Goal: Find specific page/section: Find specific page/section

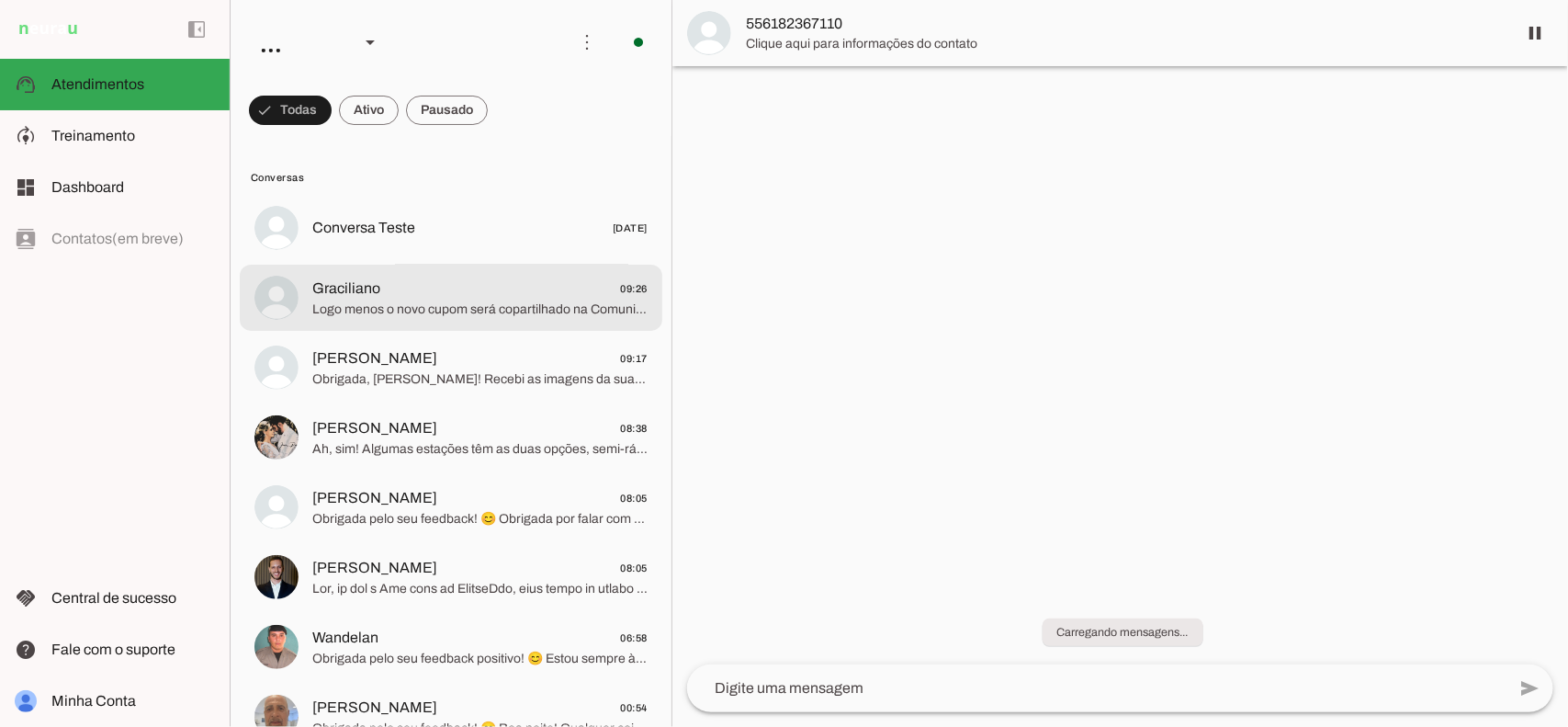
click at [423, 294] on span "Graciliano 09:26" at bounding box center [479, 287] width 335 height 23
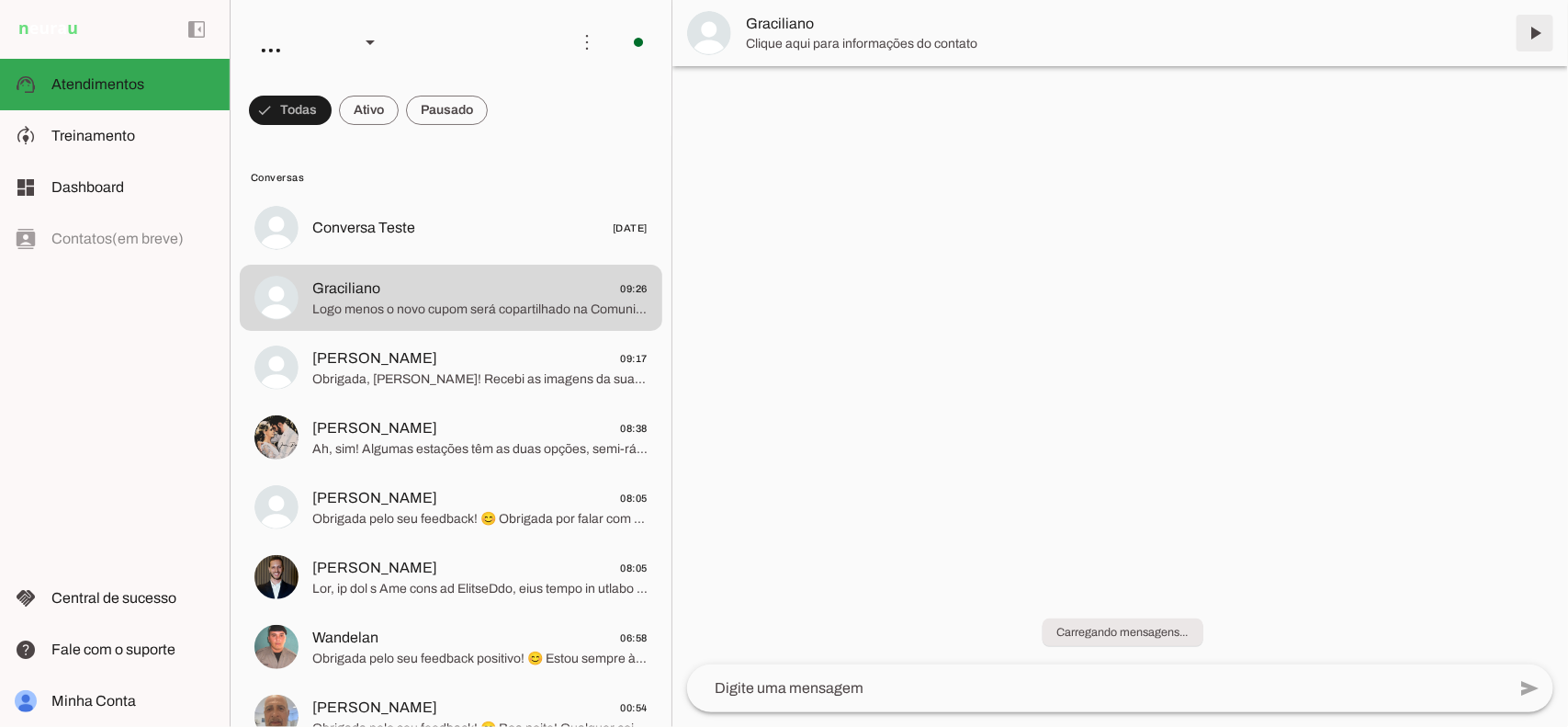
click at [1530, 34] on span at bounding box center [1535, 33] width 44 height 44
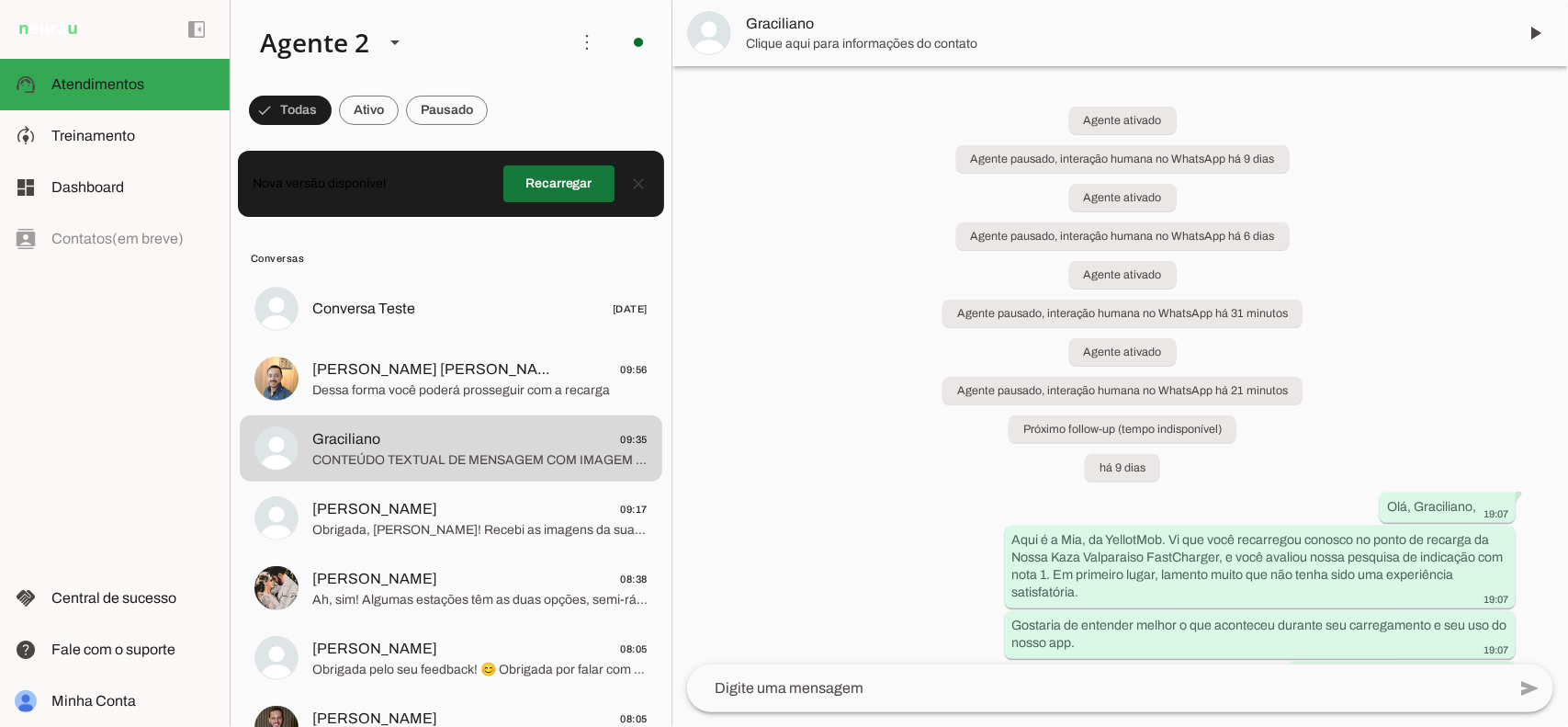
click at [508, 175] on span at bounding box center [558, 184] width 111 height 44
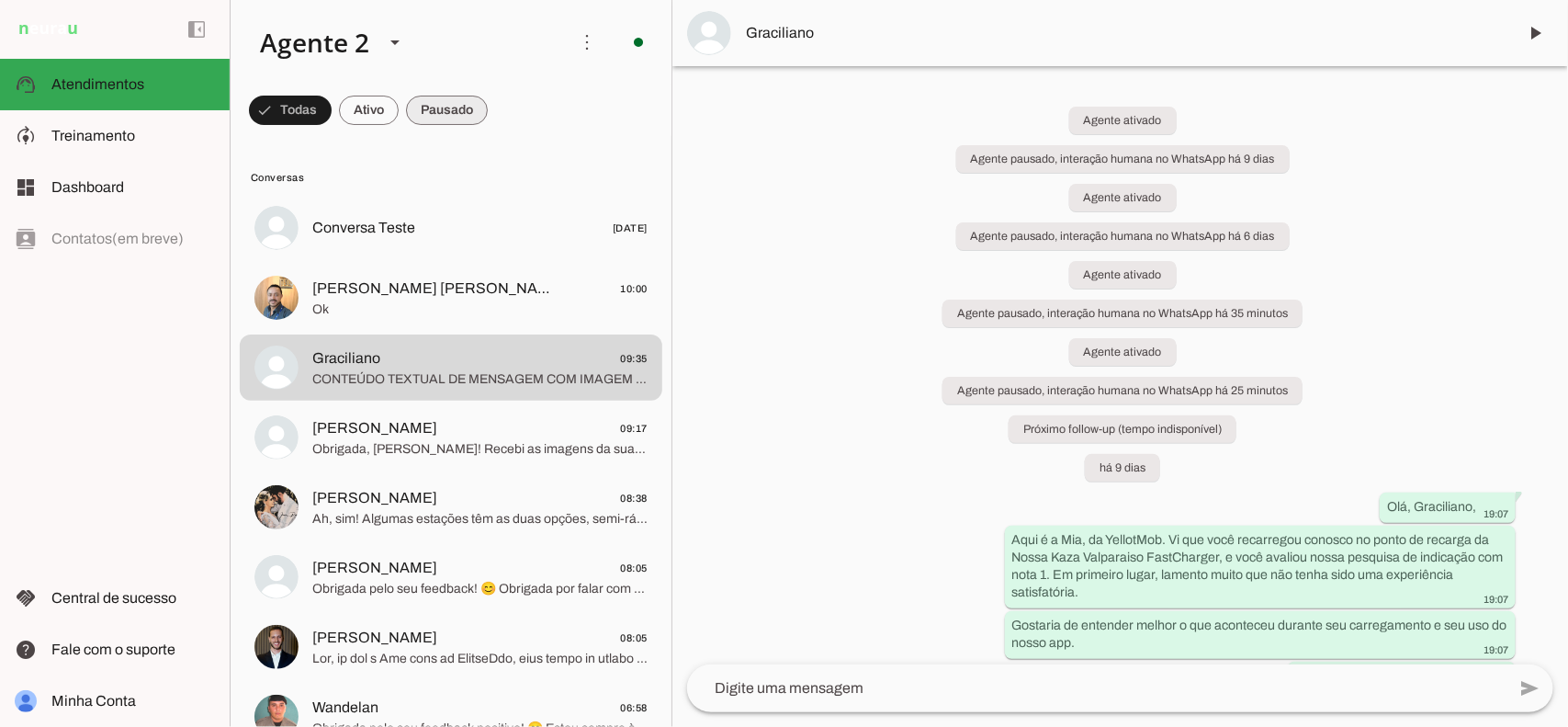
click at [434, 119] on span at bounding box center [447, 110] width 82 height 44
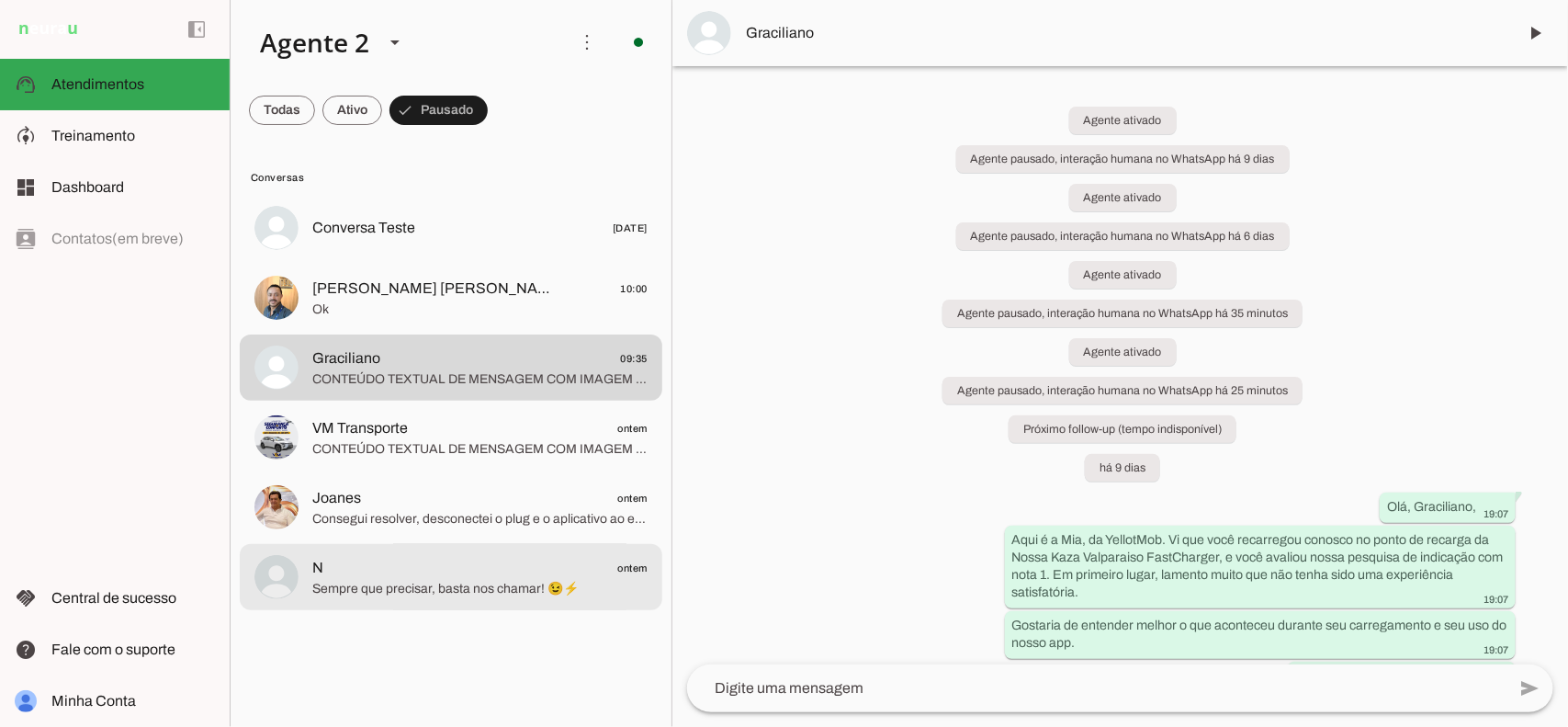
click at [496, 563] on span "N ontem" at bounding box center [479, 567] width 335 height 23
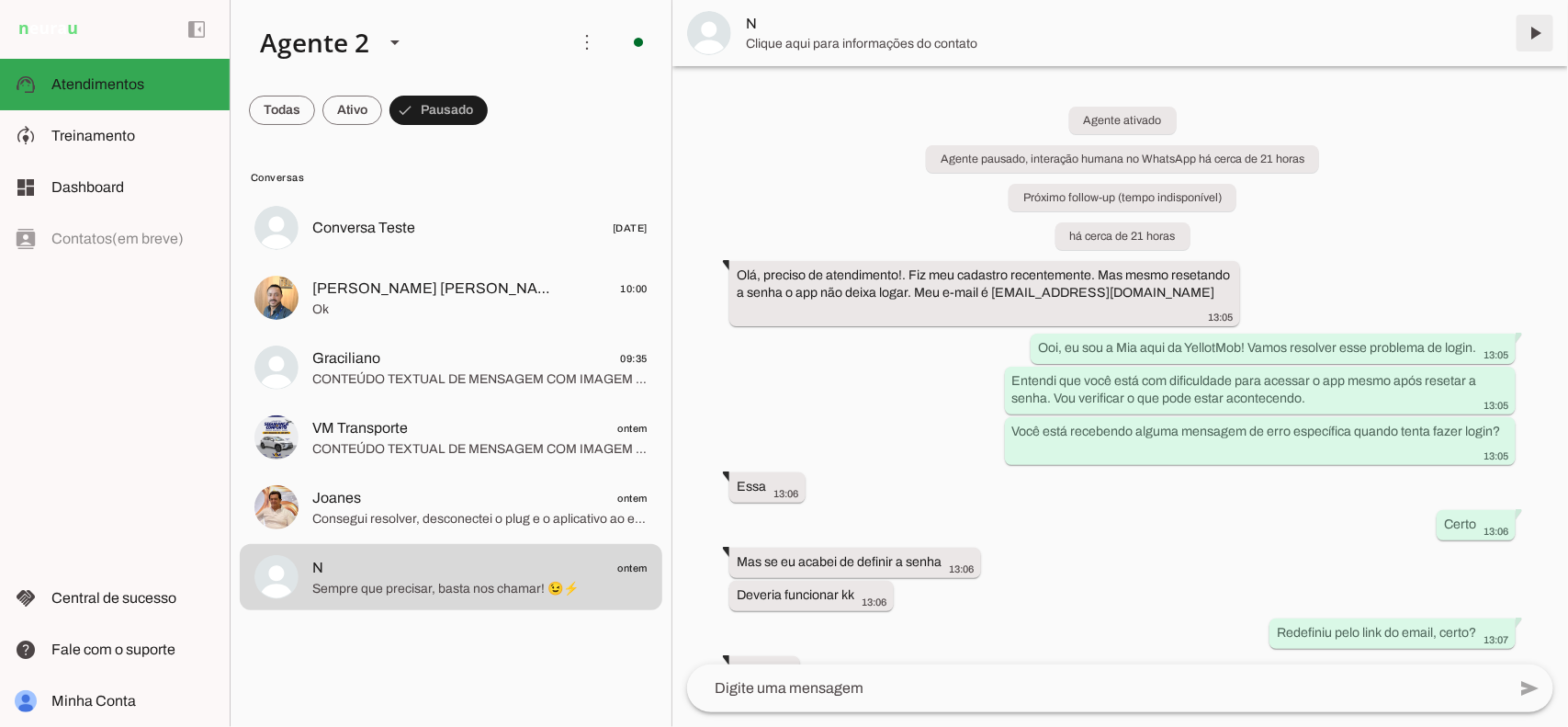
click at [1534, 34] on span at bounding box center [1535, 33] width 44 height 44
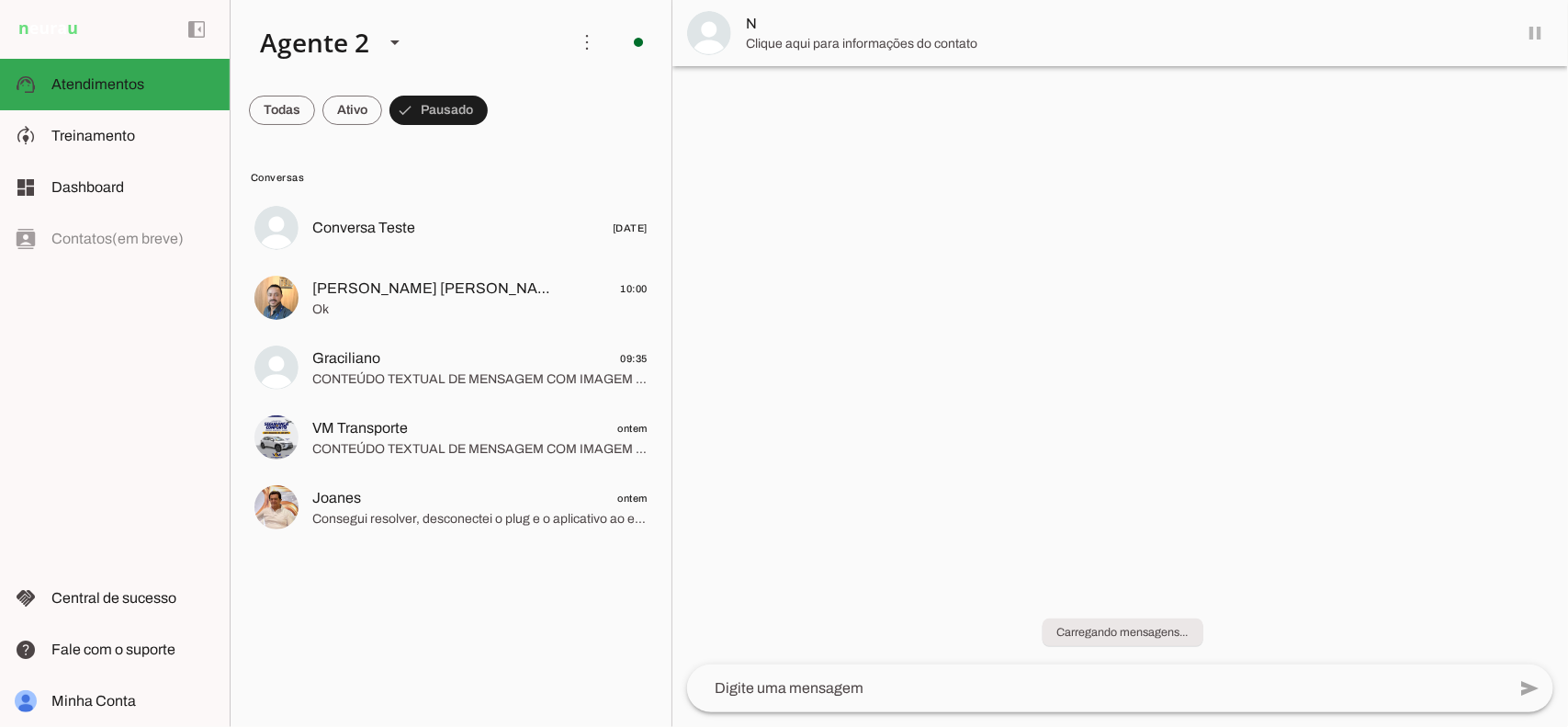
click at [588, 476] on md-item "Joanes ontem Consegui resolver, desconectei o plug e o aplicativo ao encrrrava …" at bounding box center [451, 507] width 423 height 66
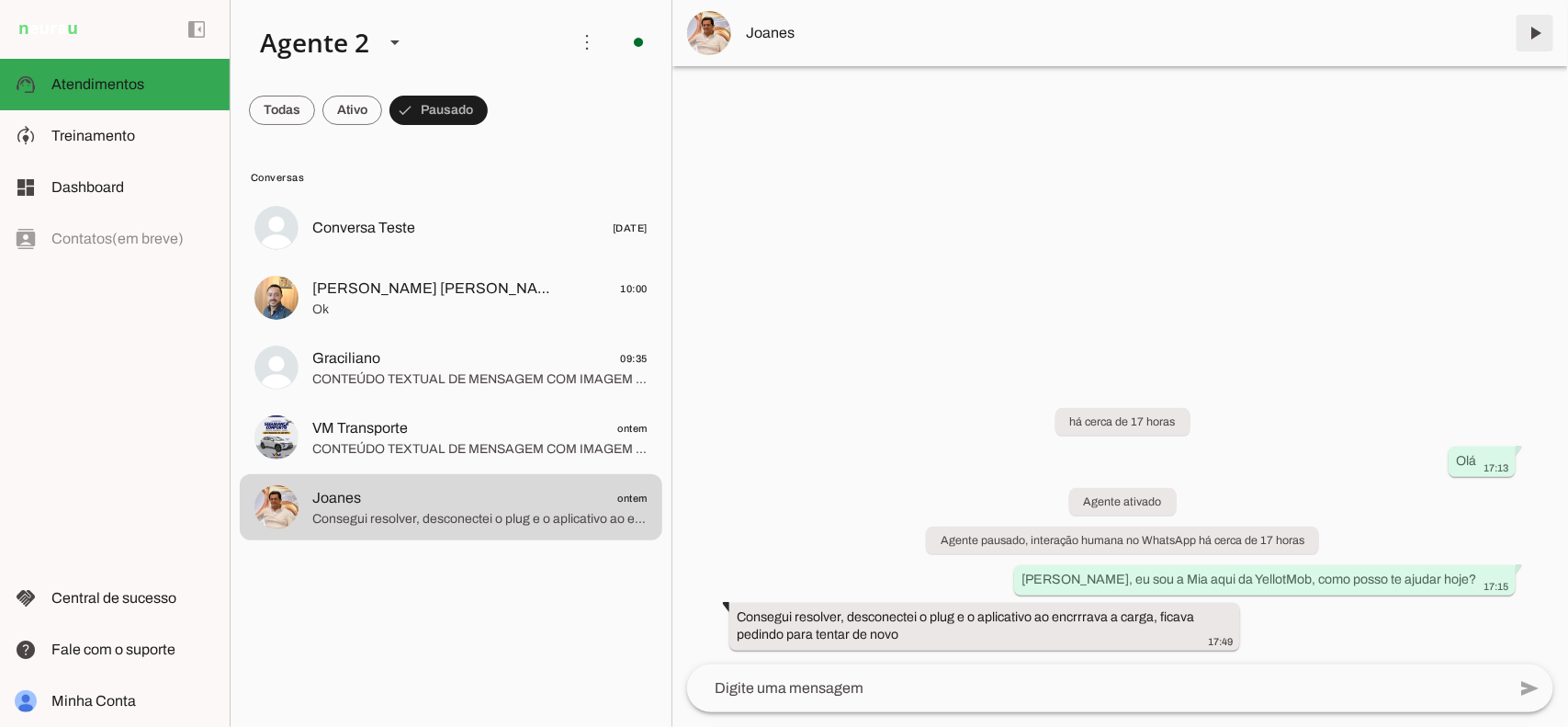
click at [1536, 39] on span at bounding box center [1535, 33] width 44 height 44
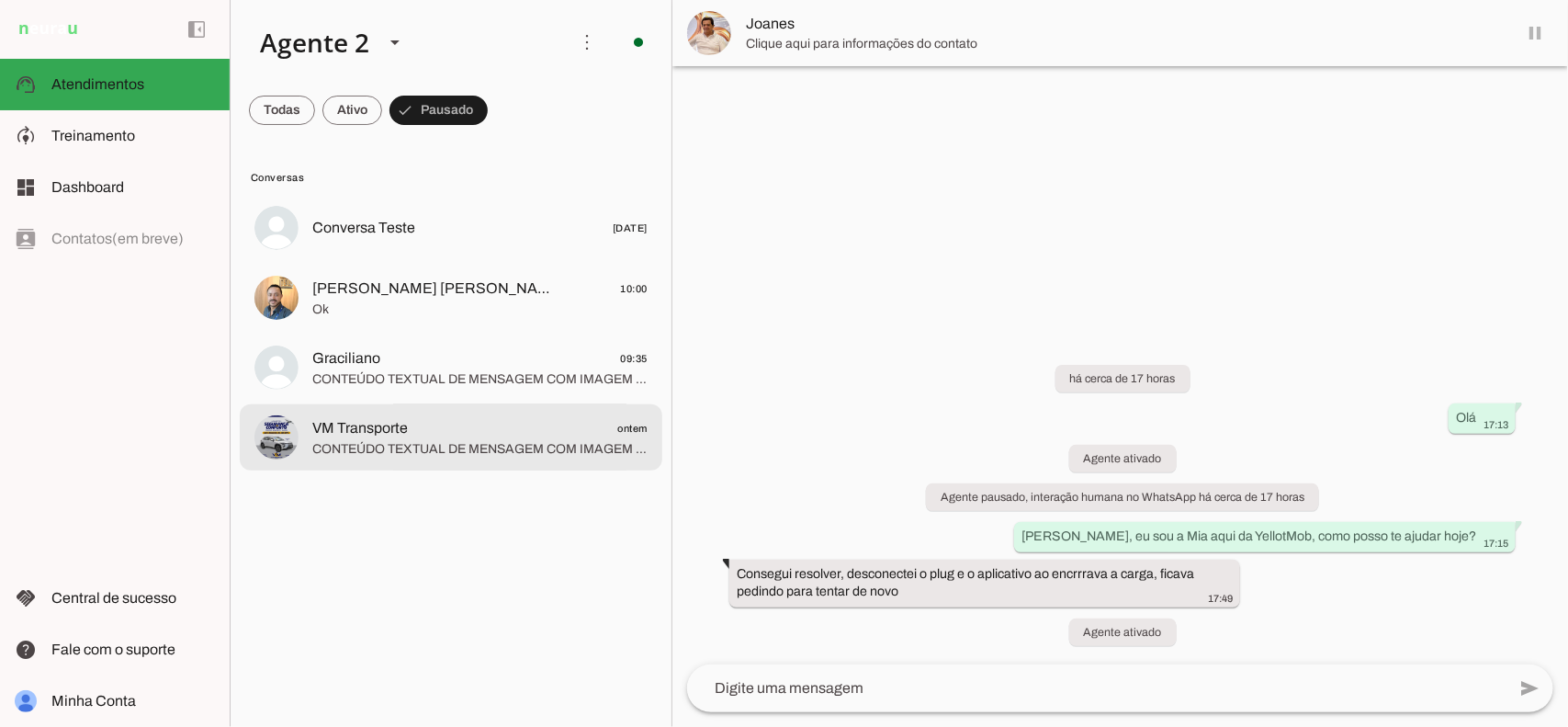
click at [391, 414] on div at bounding box center [479, 436] width 335 height 45
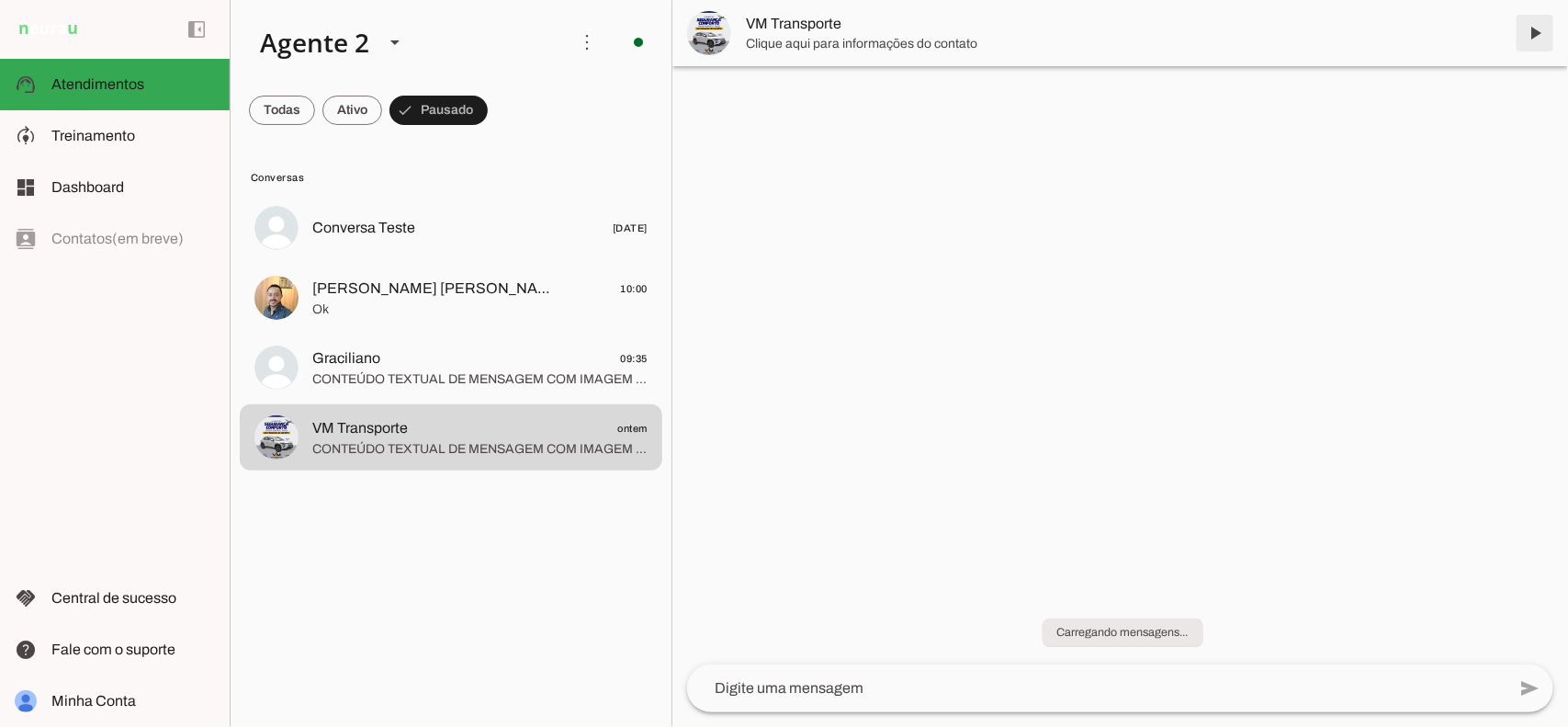
click at [1539, 32] on span at bounding box center [1535, 33] width 44 height 44
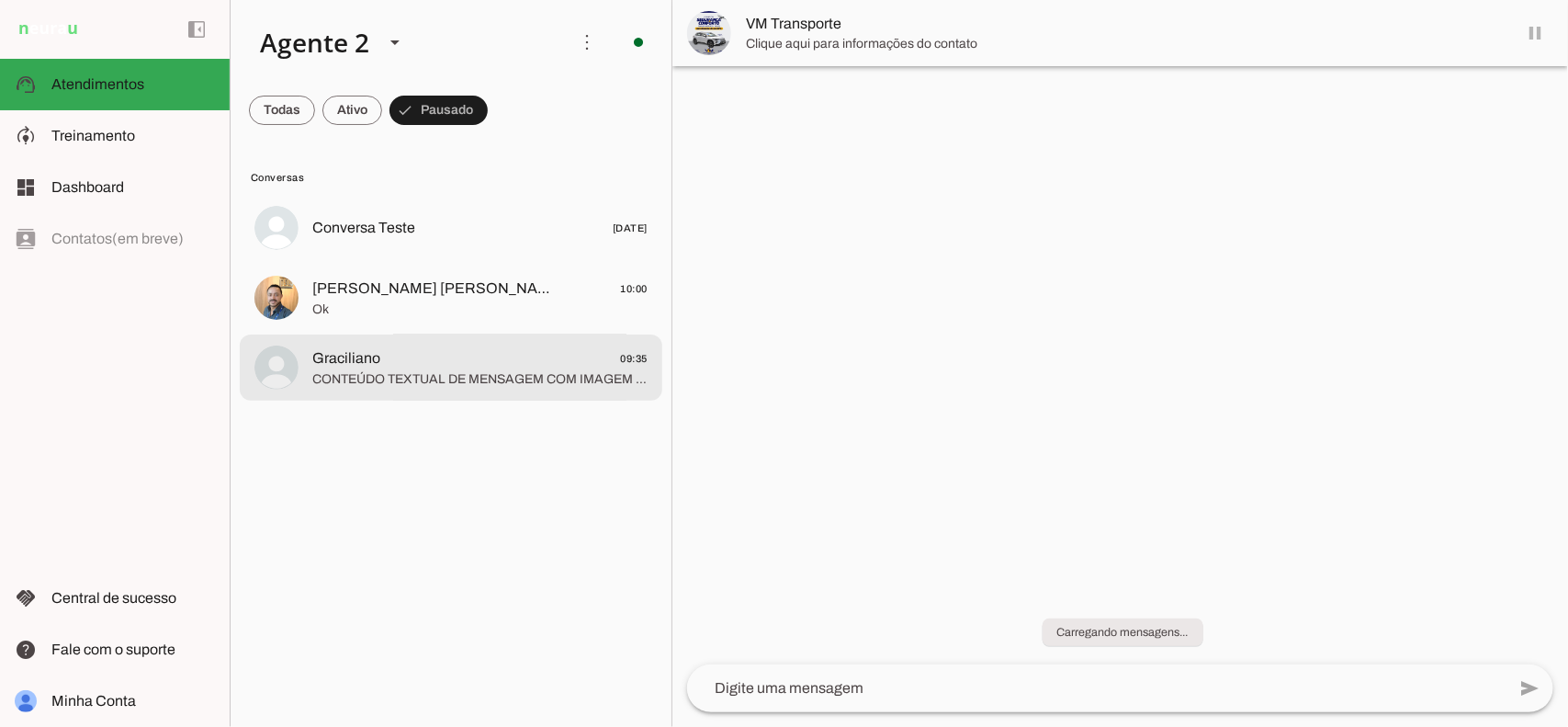
click at [438, 343] on md-item "Graciliano 09:35" at bounding box center [451, 367] width 423 height 66
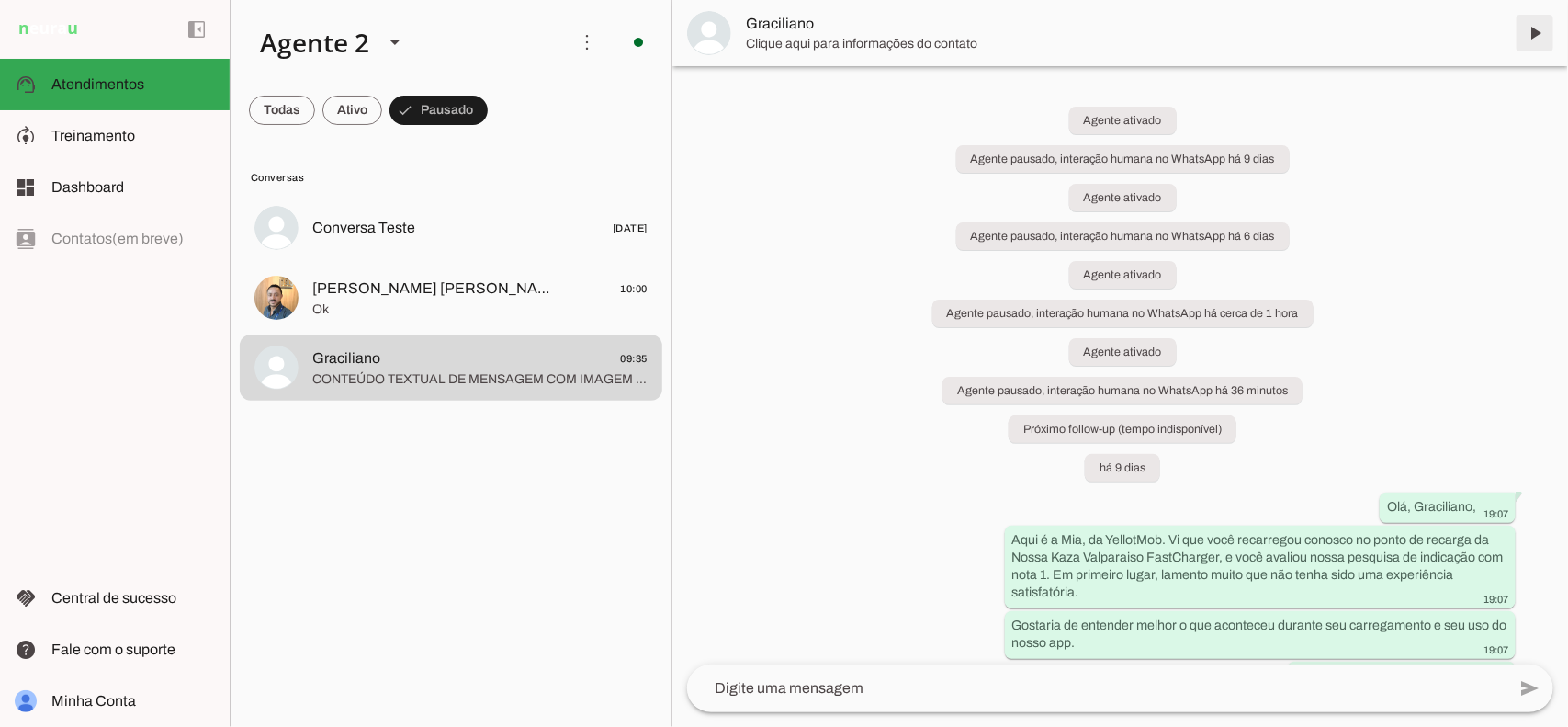
click at [1543, 24] on span at bounding box center [1535, 33] width 44 height 44
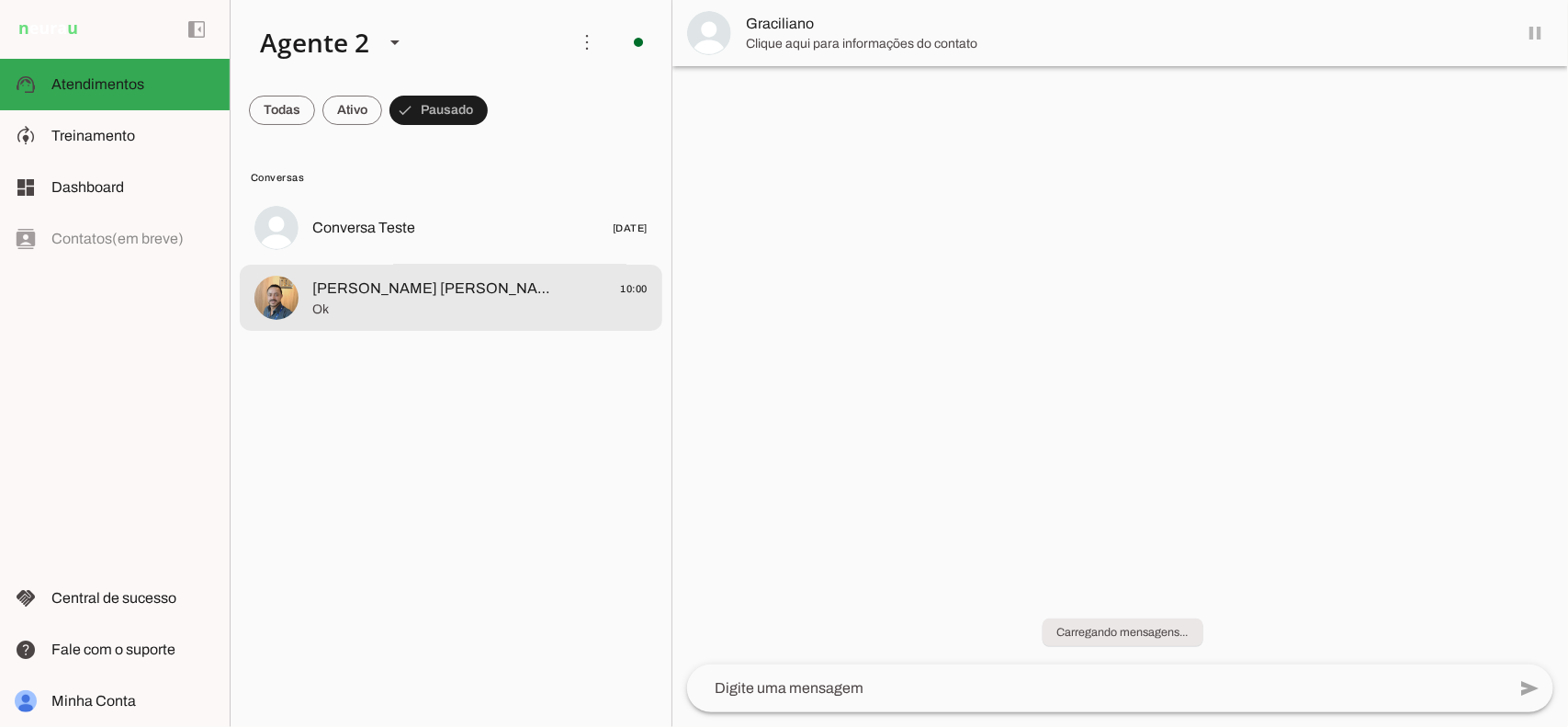
click at [468, 269] on md-item "[PERSON_NAME] [PERSON_NAME] 10:00 Ok" at bounding box center [451, 298] width 423 height 66
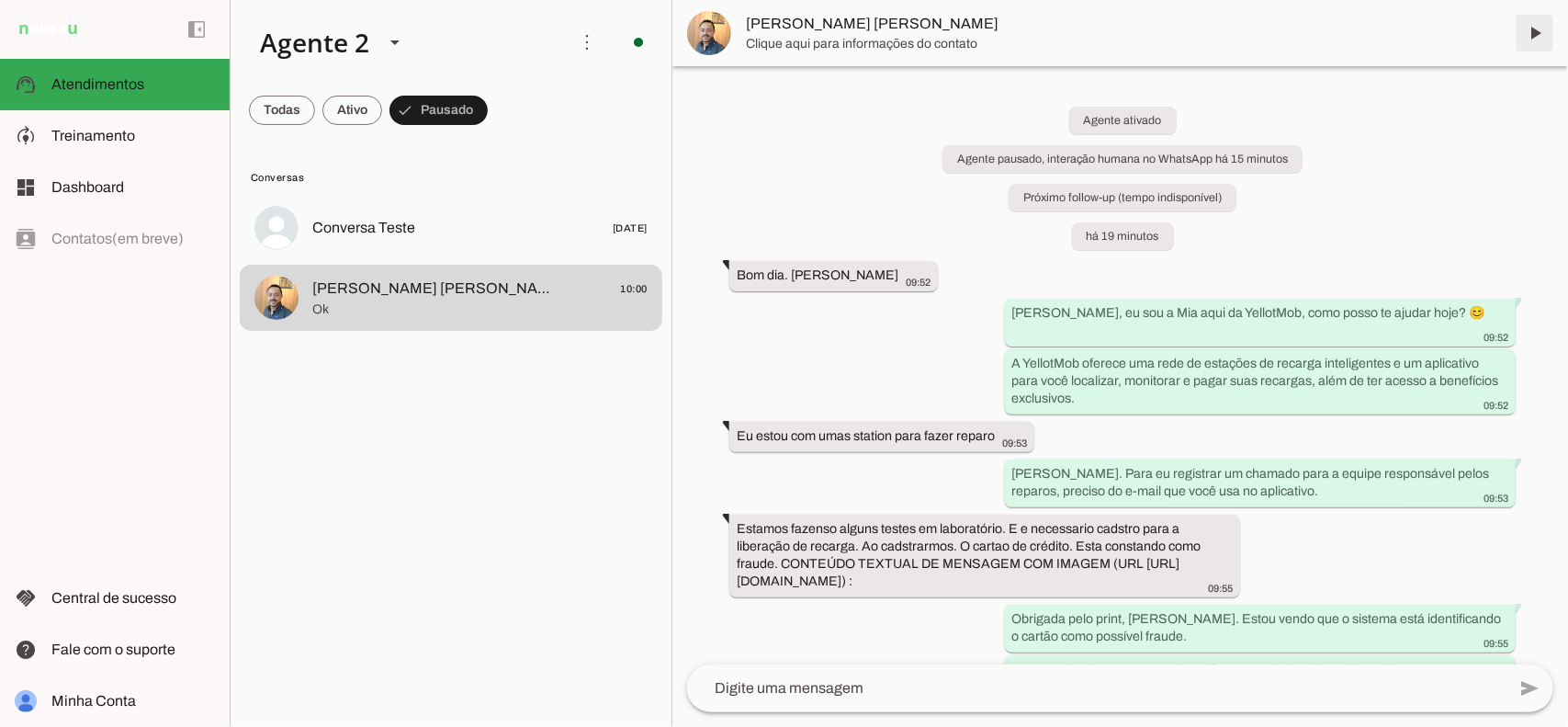
click at [1531, 32] on span at bounding box center [1535, 33] width 44 height 44
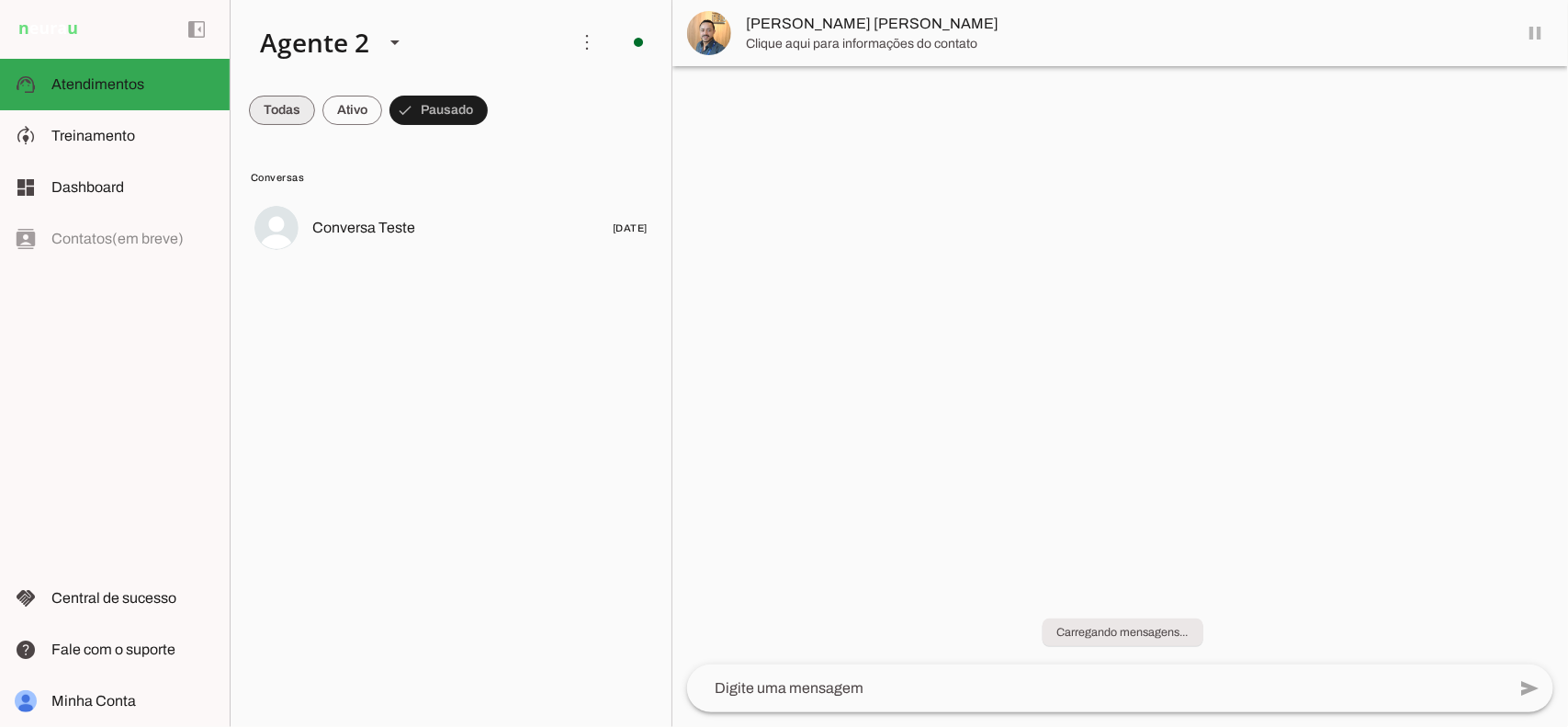
click at [262, 107] on span at bounding box center [282, 110] width 66 height 44
